Goal: Task Accomplishment & Management: Manage account settings

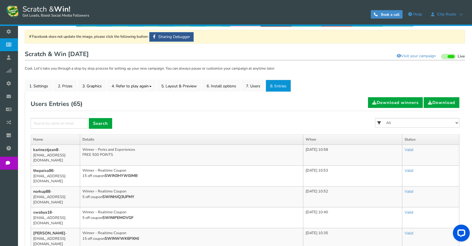
scroll to position [35, 0]
click at [414, 123] on select "All FREE 500 POINTS [DATE] GOODIE BAG FREE 28 GRAMS OF SMALLS FLOWER FREE 7 GRA…" at bounding box center [417, 123] width 84 height 10
select select "86485"
click at [375, 118] on select "All FREE 500 POINTS [DATE] GOODIE BAG FREE 28 GRAMS OF SMALLS FLOWER FREE 7 GRA…" at bounding box center [417, 123] width 84 height 10
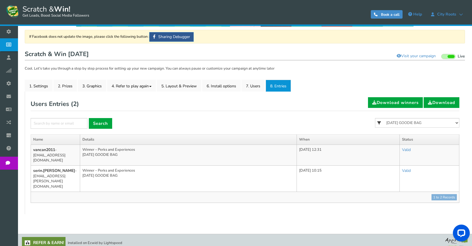
scroll to position [25, 0]
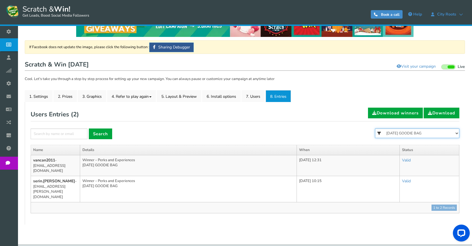
click at [396, 133] on select "All FREE 500 POINTS [DATE] GOODIE BAG FREE 28 GRAMS OF SMALLS FLOWER FREE 7 GRA…" at bounding box center [417, 133] width 84 height 10
select select "86484"
click at [375, 128] on select "All FREE 500 POINTS [DATE] GOODIE BAG FREE 28 GRAMS OF SMALLS FLOWER FREE 7 GRA…" at bounding box center [417, 133] width 84 height 10
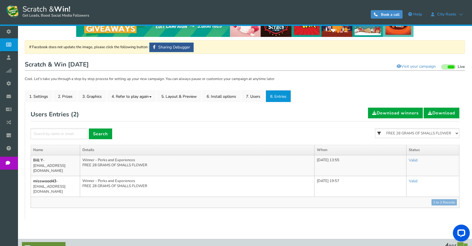
click at [287, 138] on form "× Search All FREE 500 POINTS [DATE] GOODIE BAG FREE 28 GRAMS OF SMALLS FLOWER F…" at bounding box center [245, 136] width 429 height 16
click at [66, 205] on div "Users Entries ( 2 ) Download winners Download × Search All FREE 500 POINTS [DAT…" at bounding box center [244, 160] width 437 height 106
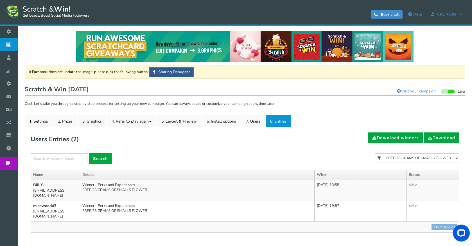
scroll to position [30, 0]
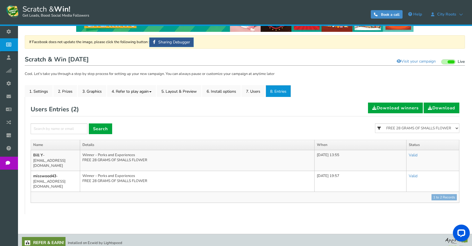
click at [102, 111] on div "Users Entries ( 2 ) Download winners Download" at bounding box center [245, 109] width 429 height 14
click at [424, 125] on select "All FREE 500 POINTS [DATE] GOODIE BAG FREE 28 GRAMS OF SMALLS FLOWER FREE 7 GRA…" at bounding box center [417, 128] width 84 height 10
select select "86483"
click at [375, 123] on select "All FREE 500 POINTS [DATE] GOODIE BAG FREE 28 GRAMS OF SMALLS FLOWER FREE 7 GRA…" at bounding box center [417, 128] width 84 height 10
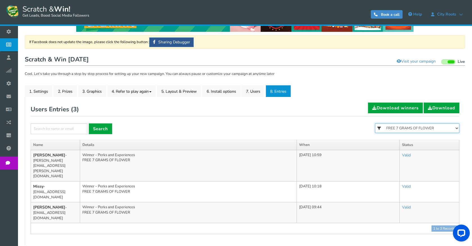
click at [421, 127] on select "All FREE 500 POINTS [DATE] GOODIE BAG FREE 28 GRAMS OF SMALLS FLOWER FREE 7 GRA…" at bounding box center [417, 128] width 84 height 10
select select "86482"
click at [375, 123] on select "All FREE 500 POINTS [DATE] GOODIE BAG FREE 28 GRAMS OF SMALLS FLOWER FREE 7 GRA…" at bounding box center [417, 128] width 84 height 10
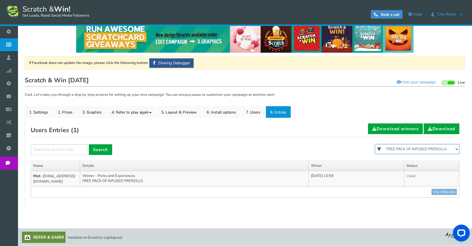
click at [413, 151] on select "All FREE 500 POINTS [DATE] GOODIE BAG FREE 28 GRAMS OF SMALLS FLOWER FREE 7 GRA…" at bounding box center [417, 149] width 84 height 10
select select "86481"
click at [375, 144] on select "All FREE 500 POINTS [DATE] GOODIE BAG FREE 28 GRAMS OF SMALLS FLOWER FREE 7 GRA…" at bounding box center [417, 149] width 84 height 10
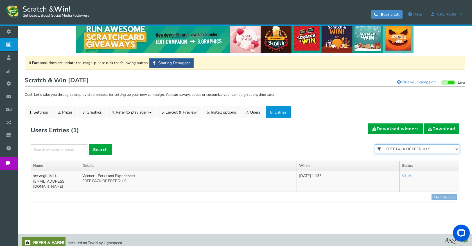
click at [412, 150] on select "All FREE 500 POINTS [DATE] GOODIE BAG FREE 28 GRAMS OF SMALLS FLOWER FREE 7 GRA…" at bounding box center [417, 149] width 84 height 10
select select
click at [375, 144] on select "All FREE 500 POINTS [DATE] GOODIE BAG FREE 28 GRAMS OF SMALLS FLOWER FREE 7 GRA…" at bounding box center [417, 149] width 84 height 10
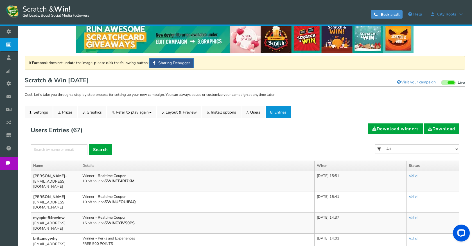
scroll to position [37, 0]
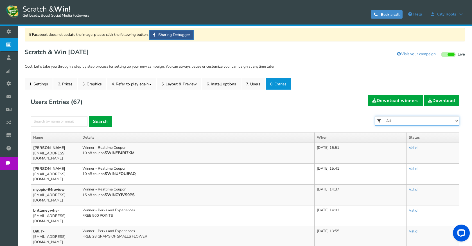
drag, startPoint x: 399, startPoint y: 121, endPoint x: 398, endPoint y: 125, distance: 3.8
click at [399, 121] on select "All FREE 500 POINTS [DATE] GOODIE BAG FREE 28 GRAMS OF SMALLS FLOWER FREE 7 GRA…" at bounding box center [417, 121] width 84 height 10
drag, startPoint x: 97, startPoint y: 100, endPoint x: 108, endPoint y: 100, distance: 10.4
click at [97, 100] on div "Users Entries ( 67 ) Download winners Download" at bounding box center [245, 102] width 429 height 14
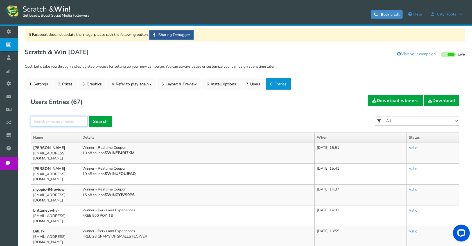
click at [81, 120] on input "text" at bounding box center [59, 121] width 57 height 11
drag, startPoint x: 399, startPoint y: 119, endPoint x: 399, endPoint y: 124, distance: 5.3
click at [399, 119] on select "All FREE 500 POINTS [DATE] GOODIE BAG FREE 28 GRAMS OF SMALLS FLOWER FREE 7 GRA…" at bounding box center [417, 121] width 84 height 10
select select "86483"
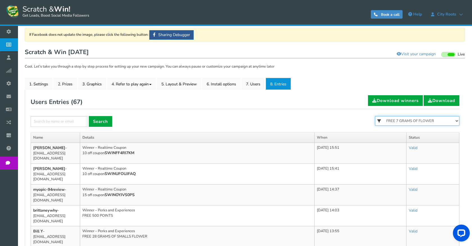
click at [375, 116] on select "All FREE 500 POINTS [DATE] GOODIE BAG FREE 28 GRAMS OF SMALLS FLOWER FREE 7 GRA…" at bounding box center [417, 121] width 84 height 10
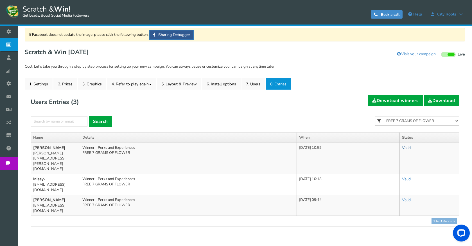
click at [411, 149] on link "Valid" at bounding box center [406, 147] width 9 height 5
click at [411, 147] on link "Valid" at bounding box center [406, 147] width 9 height 5
click at [388, 171] on link "Invalid" at bounding box center [388, 172] width 54 height 11
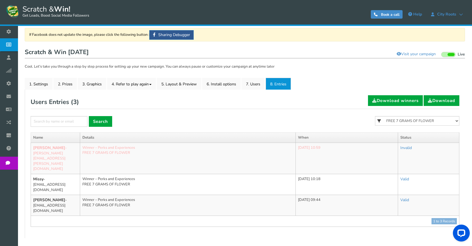
click at [450, 115] on div "Users Entries ( 3 ) Download winners Download × Search All FREE 500 POINTS [DAT…" at bounding box center [245, 160] width 429 height 131
click at [448, 118] on select "All FREE 500 POINTS [DATE] GOODIE BAG FREE 28 GRAMS OF SMALLS FLOWER FREE 7 GRA…" at bounding box center [417, 121] width 84 height 10
select select "86521"
click at [375, 116] on select "All FREE 500 POINTS [DATE] GOODIE BAG FREE 28 GRAMS OF SMALLS FLOWER FREE 7 GRA…" at bounding box center [417, 121] width 84 height 10
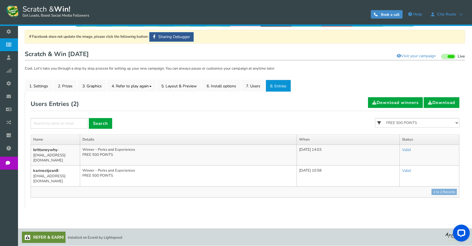
scroll to position [25, 0]
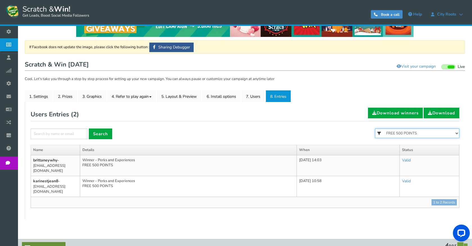
click at [428, 133] on select "All FREE 500 POINTS [DATE] GOODIE BAG FREE 28 GRAMS OF SMALLS FLOWER FREE 7 GRA…" at bounding box center [417, 133] width 84 height 10
select select "86485"
click at [375, 128] on select "All FREE 500 POINTS [DATE] GOODIE BAG FREE 28 GRAMS OF SMALLS FLOWER FREE 7 GRA…" at bounding box center [417, 133] width 84 height 10
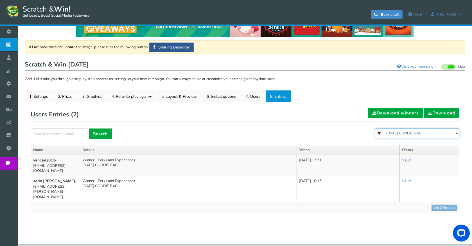
click at [423, 134] on select "All FREE 500 POINTS [DATE] GOODIE BAG FREE 28 GRAMS OF SMALLS FLOWER FREE 7 GRA…" at bounding box center [417, 133] width 84 height 10
select select "86484"
click at [375, 128] on select "All FREE 500 POINTS [DATE] GOODIE BAG FREE 28 GRAMS OF SMALLS FLOWER FREE 7 GRA…" at bounding box center [417, 133] width 84 height 10
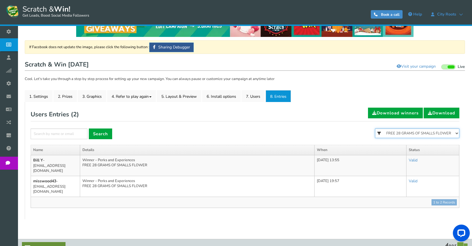
click at [413, 133] on select "All FREE 500 POINTS [DATE] GOODIE BAG FREE 28 GRAMS OF SMALLS FLOWER FREE 7 GRA…" at bounding box center [417, 133] width 84 height 10
select select "86483"
click at [375, 128] on select "All FREE 500 POINTS [DATE] GOODIE BAG FREE 28 GRAMS OF SMALLS FLOWER FREE 7 GRA…" at bounding box center [417, 133] width 84 height 10
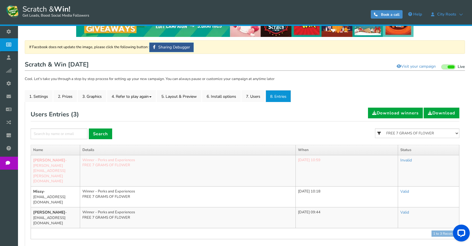
click at [411, 142] on div "All FREE 500 POINTS [DATE] GOODIE BAG FREE 28 GRAMS OF SMALLS FLOWER FREE 7 GRA…" at bounding box center [417, 136] width 84 height 16
click at [402, 134] on select "All FREE 500 POINTS [DATE] GOODIE BAG FREE 28 GRAMS OF SMALLS FLOWER FREE 7 GRA…" at bounding box center [417, 133] width 84 height 10
select select "86485"
click at [375, 128] on select "All FREE 500 POINTS [DATE] GOODIE BAG FREE 28 GRAMS OF SMALLS FLOWER FREE 7 GRA…" at bounding box center [417, 133] width 84 height 10
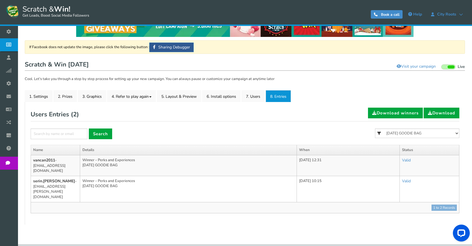
click at [325, 116] on div "Users Entries ( 2 ) Download winners Download" at bounding box center [245, 114] width 429 height 14
drag, startPoint x: 430, startPoint y: 135, endPoint x: 424, endPoint y: 138, distance: 6.1
click at [430, 135] on select "All FREE 500 POINTS [DATE] GOODIE BAG FREE 28 GRAMS OF SMALLS FLOWER FREE 7 GRA…" at bounding box center [417, 133] width 84 height 10
click at [375, 128] on select "All FREE 500 POINTS [DATE] GOODIE BAG FREE 28 GRAMS OF SMALLS FLOWER FREE 7 GRA…" at bounding box center [417, 133] width 84 height 10
drag, startPoint x: 417, startPoint y: 133, endPoint x: 415, endPoint y: 137, distance: 4.8
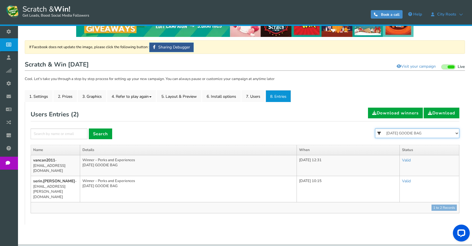
click at [417, 133] on select "All FREE 500 POINTS [DATE] GOODIE BAG FREE 28 GRAMS OF SMALLS FLOWER FREE 7 GRA…" at bounding box center [417, 133] width 84 height 10
select select "86484"
click at [375, 128] on select "All FREE 500 POINTS [DATE] GOODIE BAG FREE 28 GRAMS OF SMALLS FLOWER FREE 7 GRA…" at bounding box center [417, 133] width 84 height 10
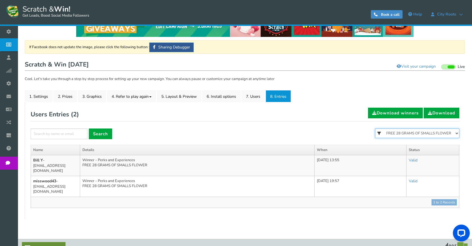
click at [426, 132] on select "All FREE 500 POINTS [DATE] GOODIE BAG FREE 28 GRAMS OF SMALLS FLOWER FREE 7 GRA…" at bounding box center [417, 133] width 84 height 10
select select "86485"
click at [375, 128] on select "All FREE 500 POINTS [DATE] GOODIE BAG FREE 28 GRAMS OF SMALLS FLOWER FREE 7 GRA…" at bounding box center [417, 133] width 84 height 10
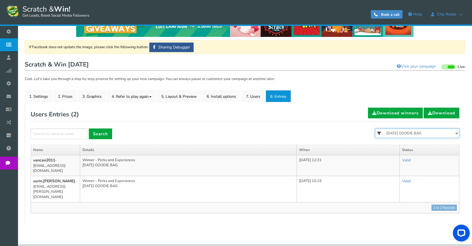
click at [422, 132] on select "All FREE 500 POINTS [DATE] GOODIE BAG FREE 28 GRAMS OF SMALLS FLOWER FREE 7 GRA…" at bounding box center [417, 133] width 84 height 10
select select "86483"
click at [375, 128] on select "All FREE 500 POINTS [DATE] GOODIE BAG FREE 28 GRAMS OF SMALLS FLOWER FREE 7 GRA…" at bounding box center [417, 133] width 84 height 10
